Goal: Find specific page/section: Find specific page/section

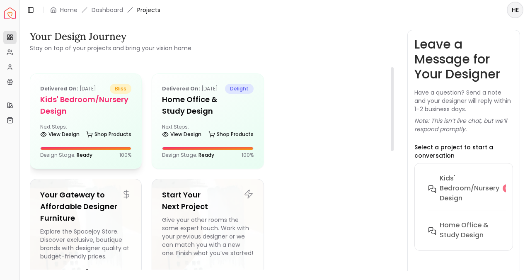
click at [113, 95] on h5 "Kids' Bedroom/Nursery design" at bounding box center [85, 105] width 91 height 23
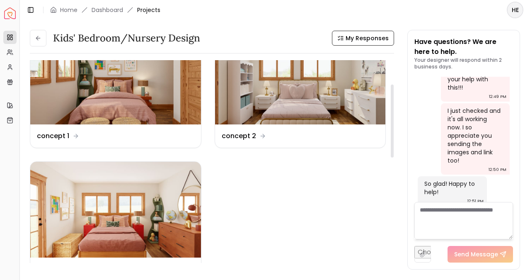
scroll to position [84, 0]
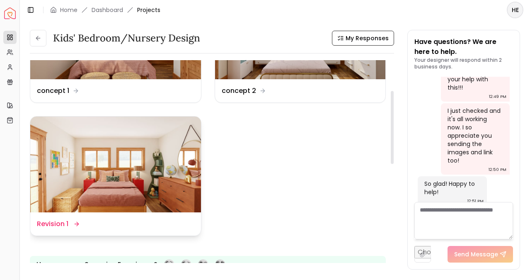
click at [170, 191] on img at bounding box center [115, 164] width 171 height 96
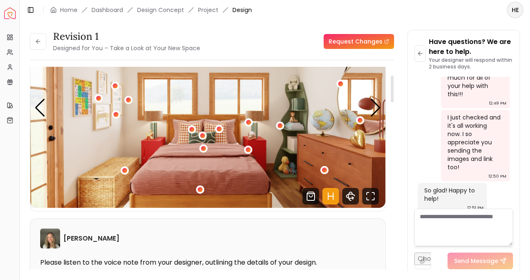
scroll to position [62, 0]
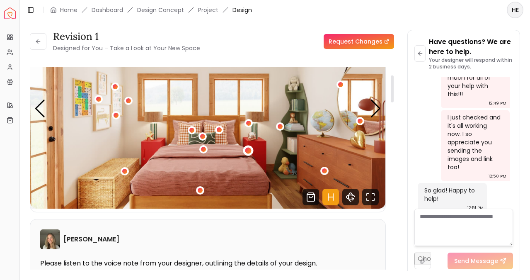
click at [248, 151] on div "1 / 5" at bounding box center [248, 151] width 6 height 6
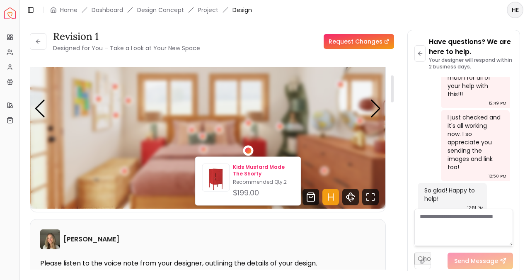
click at [248, 171] on p "Kids Mustard Made The Shorty" at bounding box center [263, 170] width 61 height 13
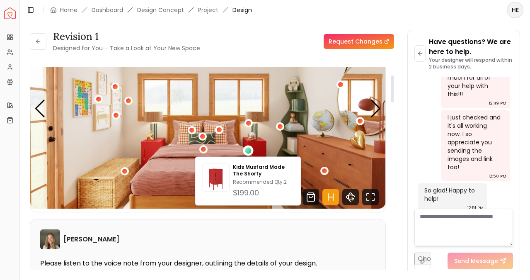
click at [114, 189] on img "1 / 5" at bounding box center [207, 109] width 355 height 200
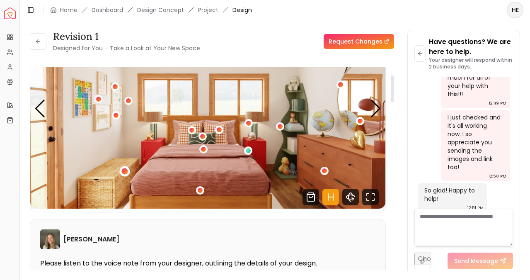
click at [124, 168] on div "1 / 5" at bounding box center [124, 171] width 6 height 6
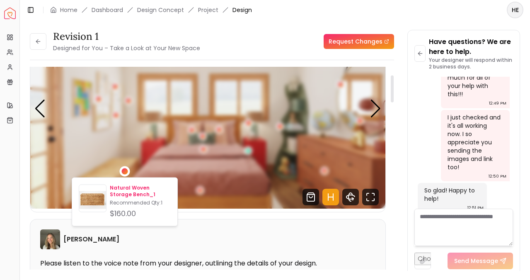
click at [124, 190] on p "Natural Woven Storage Bench_1" at bounding box center [140, 190] width 61 height 13
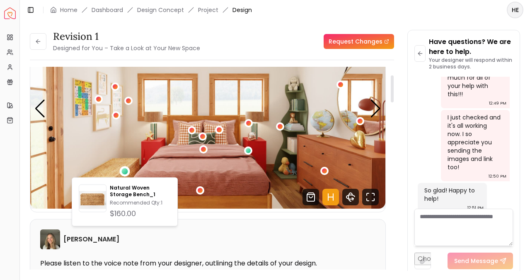
click at [303, 114] on img "1 / 5" at bounding box center [207, 109] width 355 height 200
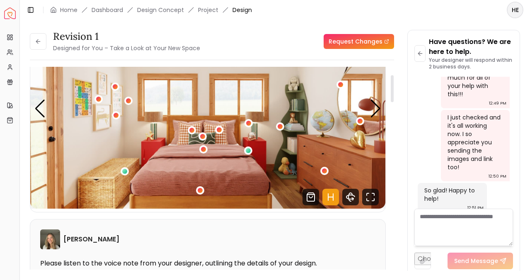
scroll to position [51, 0]
